Goal: Check status: Check status

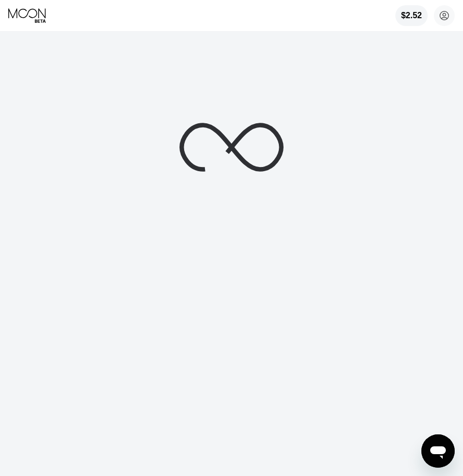
click at [354, 134] on div at bounding box center [231, 238] width 463 height 476
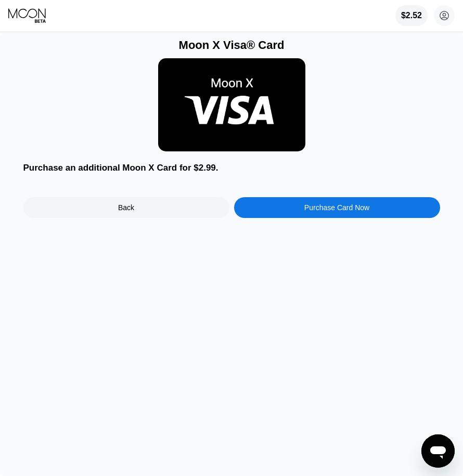
click at [24, 11] on icon at bounding box center [27, 16] width 39 height 16
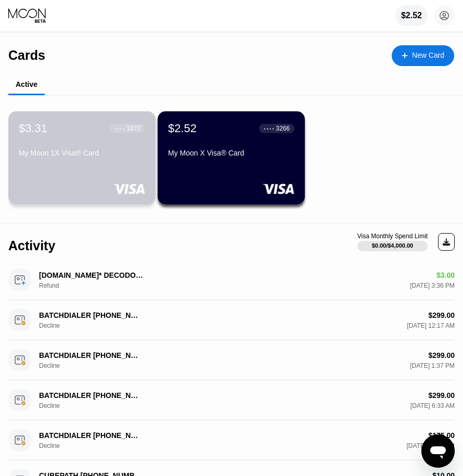
drag, startPoint x: 102, startPoint y: 147, endPoint x: 150, endPoint y: 70, distance: 90.3
click at [150, 71] on div "Cards New Card Active $3.31 ● ● ● ● 1872 My Moon 1X Visa® Card $2.52 ● ● ● ● 32…" at bounding box center [231, 128] width 446 height 190
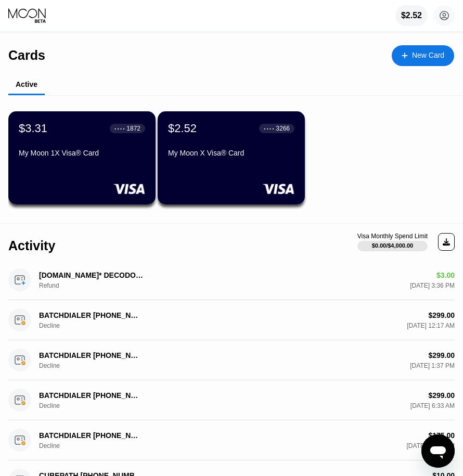
click at [29, 4] on div "$2.52 [PERSON_NAME] [EMAIL_ADDRESS][DOMAIN_NAME]  Home Settings Support Career…" at bounding box center [231, 15] width 463 height 31
click at [139, 279] on div "[DOMAIN_NAME]* DECODO ASTORIA US Refund" at bounding box center [91, 280] width 104 height 18
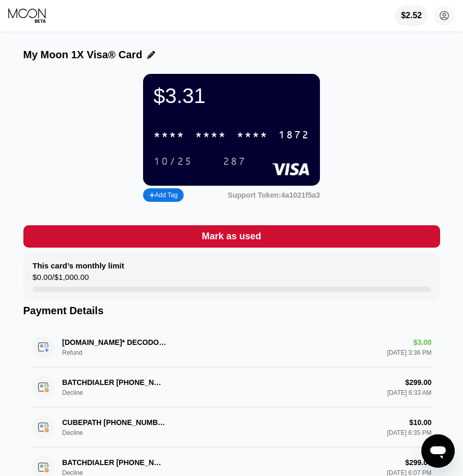
click at [137, 354] on div "[DOMAIN_NAME]* DECODO ASTORIA [GEOGRAPHIC_DATA] Refund $3.00 [DATE] 3:36 PM" at bounding box center [232, 347] width 400 height 40
click at [40, 15] on icon at bounding box center [27, 16] width 39 height 16
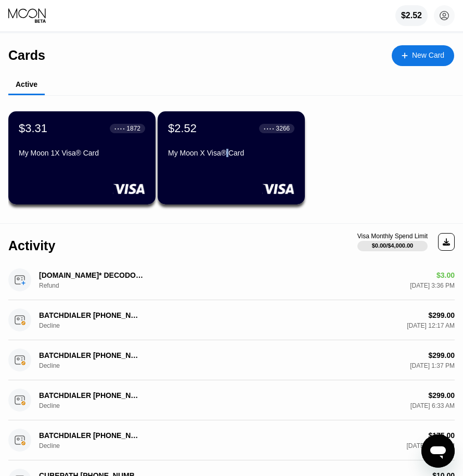
click at [228, 157] on div "My Moon X Visa® Card" at bounding box center [231, 153] width 126 height 8
click at [207, 161] on div "My Moon X Visa® Card" at bounding box center [231, 155] width 126 height 12
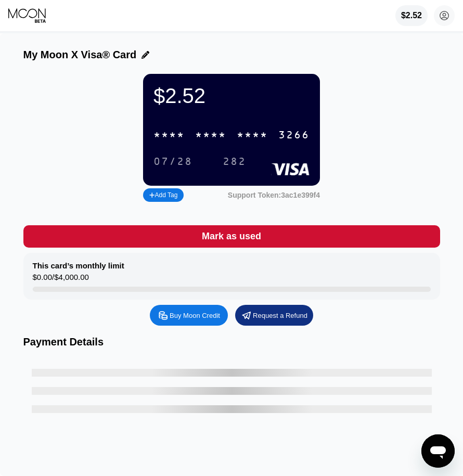
drag, startPoint x: 234, startPoint y: 138, endPoint x: 326, endPoint y: 1, distance: 165.1
click at [235, 138] on div "* * * * * * * * * * * * 3266" at bounding box center [231, 134] width 169 height 21
